Goal: Entertainment & Leisure: Consume media (video, audio)

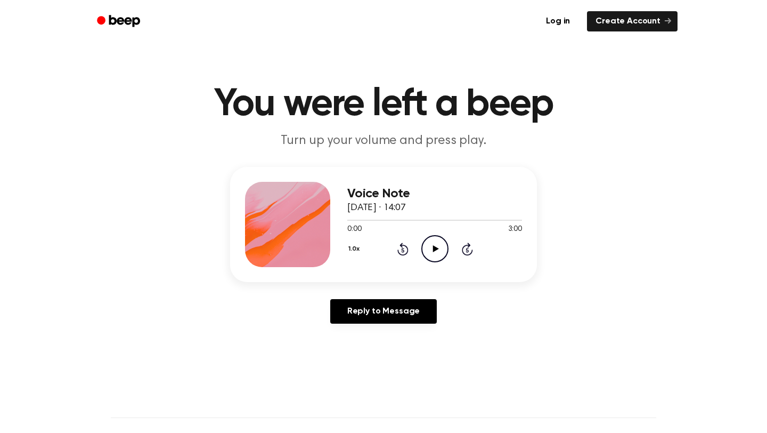
click at [433, 248] on icon at bounding box center [436, 248] width 6 height 7
click at [433, 248] on icon at bounding box center [435, 248] width 5 height 7
click at [433, 248] on icon at bounding box center [436, 248] width 6 height 7
click at [433, 248] on icon at bounding box center [435, 248] width 5 height 7
drag, startPoint x: 355, startPoint y: 221, endPoint x: 339, endPoint y: 222, distance: 16.6
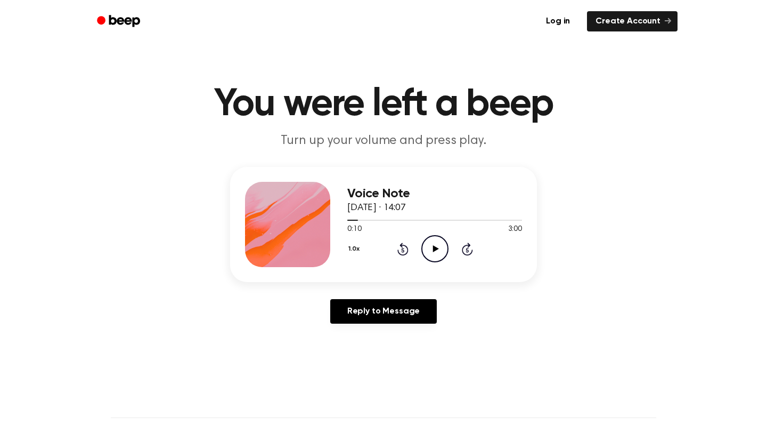
click at [339, 222] on div "Voice Note 3 October 2025 · 14:07 0:10 3:00 Your browser does not support the […" at bounding box center [383, 224] width 307 height 115
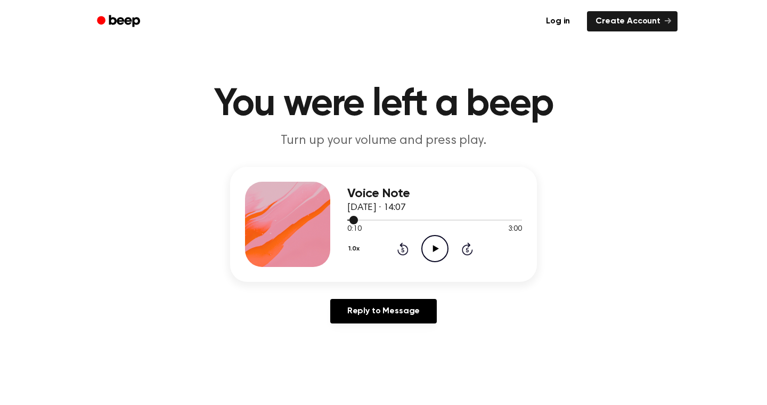
click at [348, 220] on div at bounding box center [352, 220] width 11 height 1
click at [435, 251] on icon "Play Audio" at bounding box center [434, 248] width 27 height 27
click at [435, 251] on icon "Pause Audio" at bounding box center [434, 248] width 27 height 27
click at [435, 251] on icon "Play Audio" at bounding box center [434, 248] width 27 height 27
click at [435, 251] on icon "Pause Audio" at bounding box center [434, 248] width 27 height 27
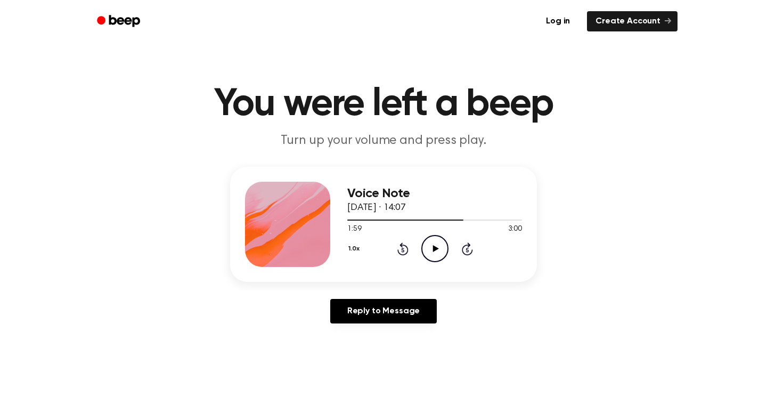
click at [435, 251] on icon "Play Audio" at bounding box center [434, 248] width 27 height 27
click at [435, 251] on icon "Pause Audio" at bounding box center [434, 248] width 27 height 27
click at [462, 217] on div at bounding box center [434, 219] width 175 height 9
click at [435, 245] on icon "Play Audio" at bounding box center [434, 248] width 27 height 27
click at [437, 246] on icon "Pause Audio" at bounding box center [434, 248] width 27 height 27
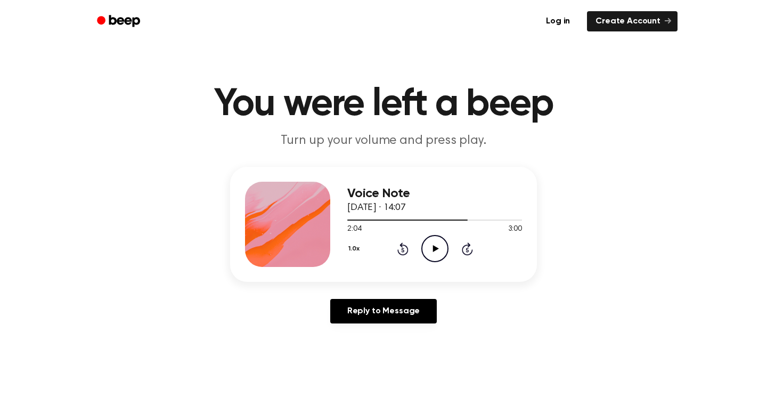
click at [437, 246] on icon "Play Audio" at bounding box center [434, 248] width 27 height 27
click at [435, 244] on icon "Play Audio" at bounding box center [434, 248] width 27 height 27
click at [435, 244] on icon "Pause Audio" at bounding box center [434, 248] width 27 height 27
click at [349, 220] on div at bounding box center [354, 220] width 14 height 1
click at [430, 250] on icon "Play Audio" at bounding box center [434, 248] width 27 height 27
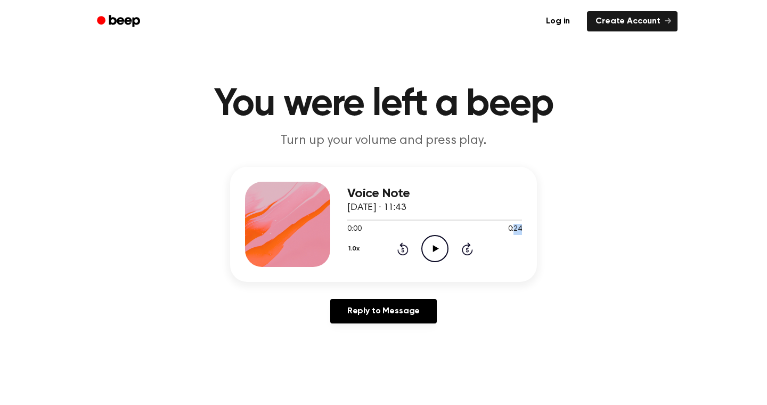
drag, startPoint x: 516, startPoint y: 230, endPoint x: 524, endPoint y: 230, distance: 8.5
click at [524, 230] on div "Voice Note [DATE] · 11:43 0:00 0:24 Your browser does not support the [object O…" at bounding box center [383, 224] width 307 height 115
click at [432, 245] on icon "Play Audio" at bounding box center [434, 248] width 27 height 27
